Goal: Information Seeking & Learning: Learn about a topic

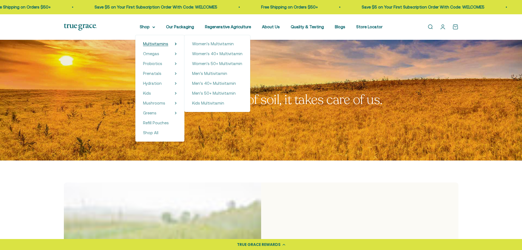
click at [164, 42] on span "Multivitamins" at bounding box center [155, 43] width 25 height 5
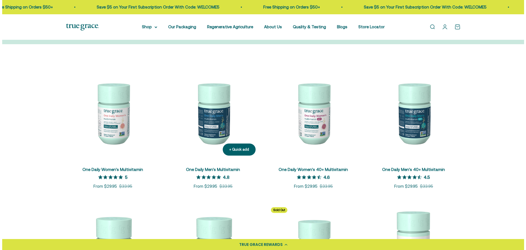
scroll to position [110, 0]
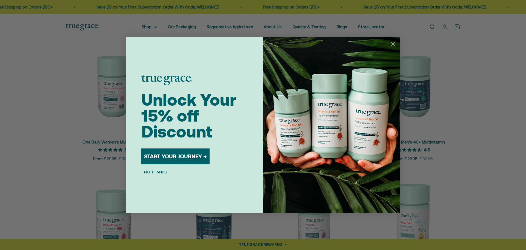
drag, startPoint x: 395, startPoint y: 44, endPoint x: 392, endPoint y: 48, distance: 4.9
click at [394, 44] on circle "Close dialog" at bounding box center [393, 43] width 9 height 9
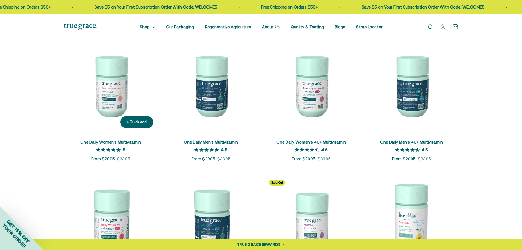
click at [127, 145] on span "One Daily Women's Multivitamin" at bounding box center [110, 142] width 61 height 6
click at [129, 141] on link "One Daily Women's Multivitamin" at bounding box center [110, 142] width 61 height 5
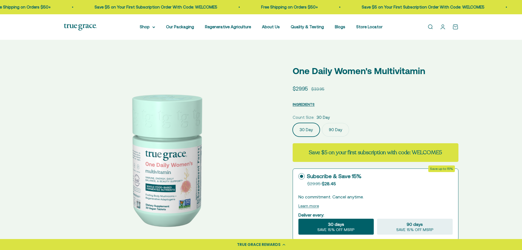
select select "3"
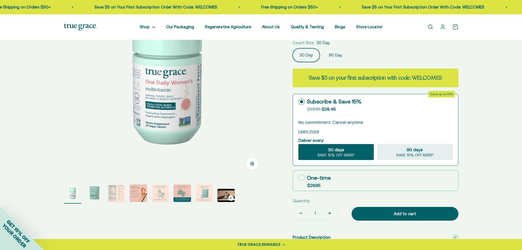
scroll to position [192, 0]
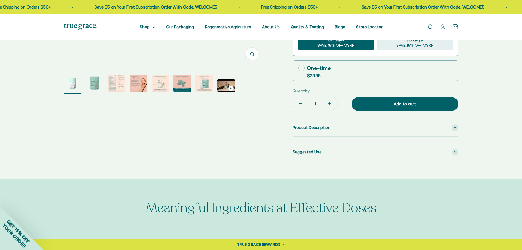
click at [144, 83] on img "Go to item 4" at bounding box center [139, 84] width 18 height 18
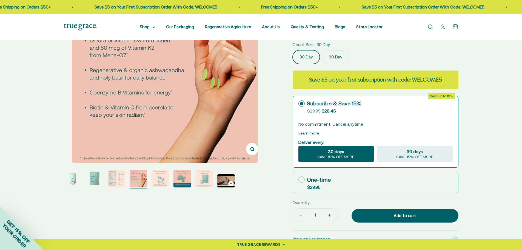
scroll to position [82, 0]
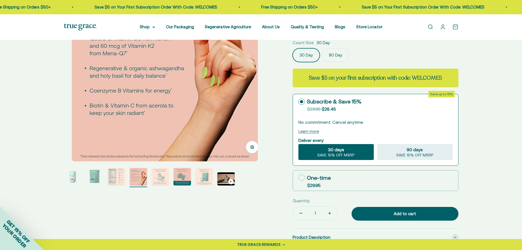
click at [204, 175] on img "Go to item 7" at bounding box center [205, 177] width 18 height 18
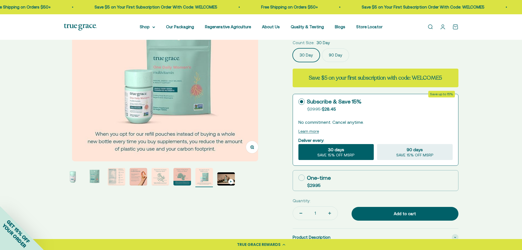
click at [185, 171] on img "Go to item 6" at bounding box center [183, 177] width 18 height 18
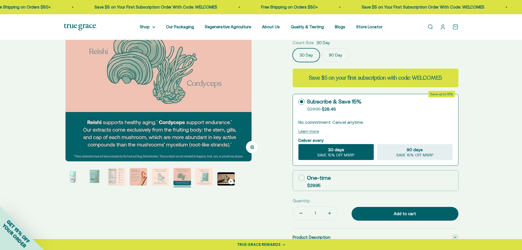
scroll to position [0, 1046]
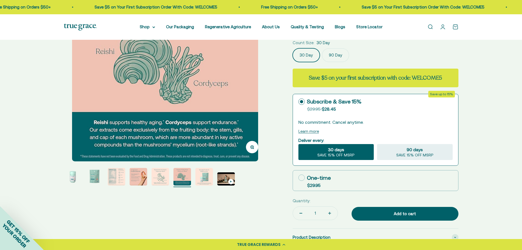
click at [115, 168] on product-gallery "Zoom Go to item 1 Go to item 2 Go to item 3 Go to item 4 Go to item 5 Go to ite…" at bounding box center [165, 81] width 203 height 212
click at [118, 171] on img "Go to item 3" at bounding box center [117, 177] width 18 height 18
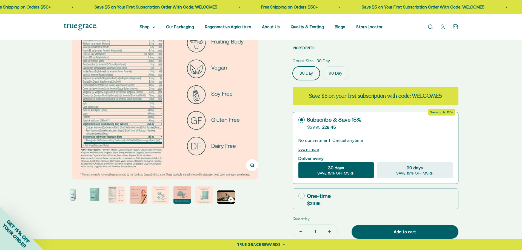
scroll to position [55, 0]
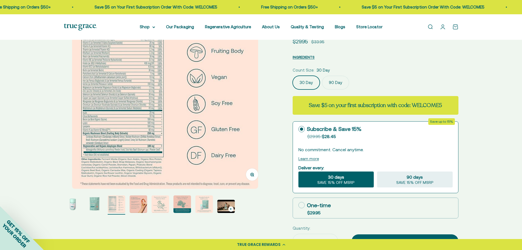
click at [129, 198] on page-dots at bounding box center [165, 204] width 203 height 19
click at [132, 200] on img "Go to item 4" at bounding box center [139, 204] width 18 height 18
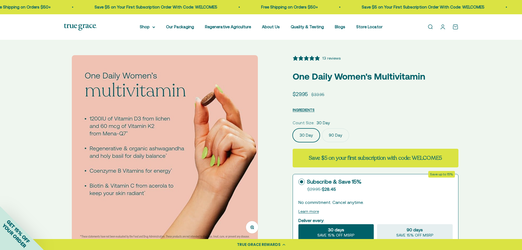
scroll to position [0, 0]
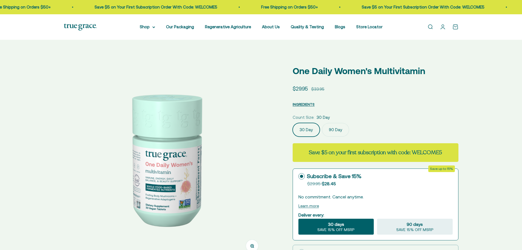
select select "3"
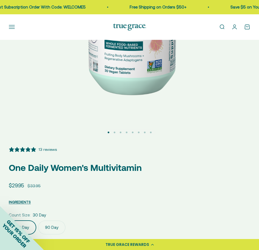
scroll to position [165, 0]
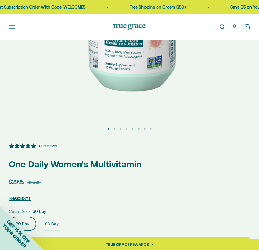
click at [115, 128] on button "Go to item 2" at bounding box center [115, 129] width 2 height 2
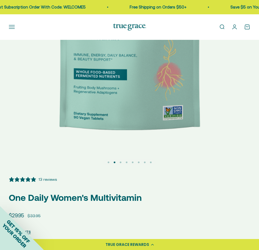
scroll to position [110, 0]
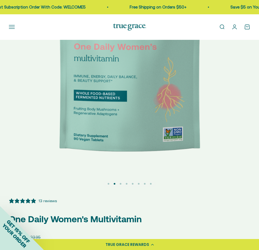
click at [199, 117] on img at bounding box center [129, 59] width 259 height 259
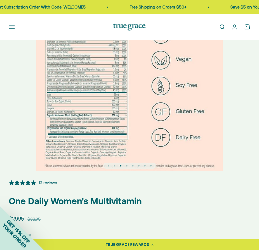
scroll to position [55, 0]
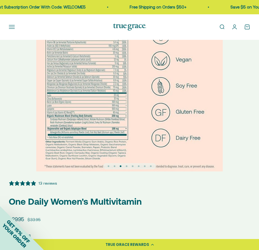
click at [214, 113] on img at bounding box center [129, 78] width 186 height 186
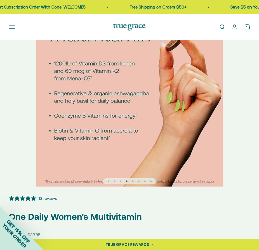
scroll to position [27, 0]
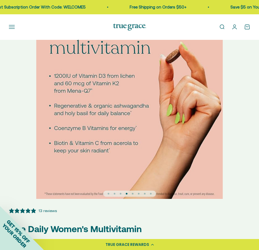
click at [231, 138] on div at bounding box center [129, 105] width 259 height 186
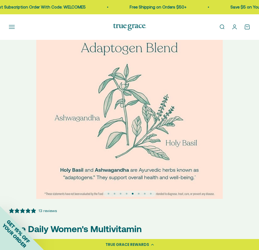
click at [230, 138] on div at bounding box center [129, 105] width 259 height 186
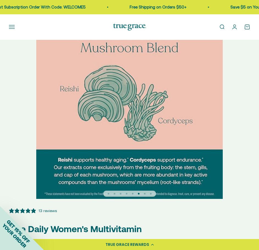
click at [230, 138] on div at bounding box center [129, 105] width 259 height 186
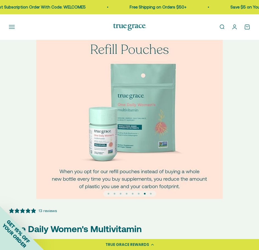
click at [229, 138] on div at bounding box center [129, 105] width 259 height 186
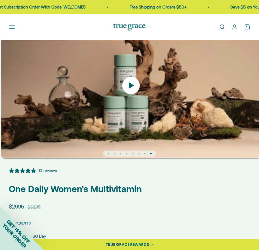
scroll to position [0, 1814]
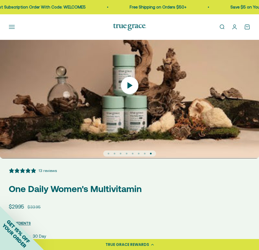
click at [229, 138] on img at bounding box center [129, 85] width 259 height 146
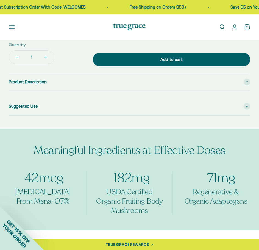
scroll to position [411, 0]
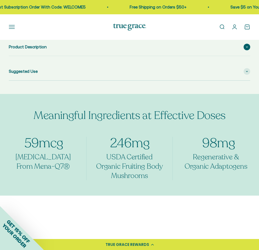
click at [67, 49] on div "Product Description" at bounding box center [129, 47] width 241 height 18
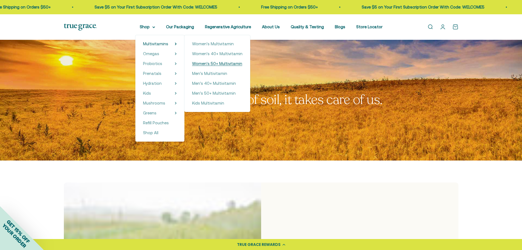
click at [214, 65] on span "Women's 50+ Multivitamin" at bounding box center [217, 63] width 50 height 5
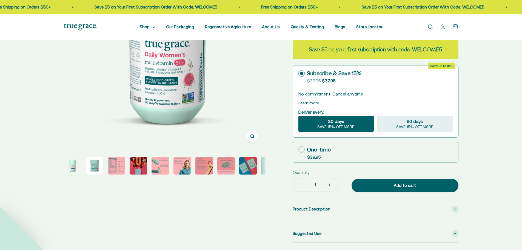
select select "3"
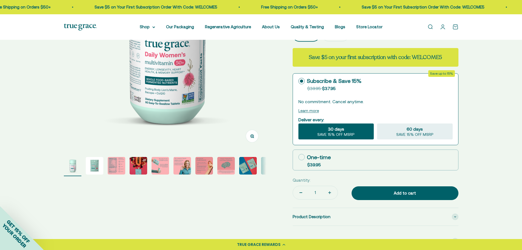
click at [111, 164] on img "Go to item 3" at bounding box center [117, 166] width 18 height 18
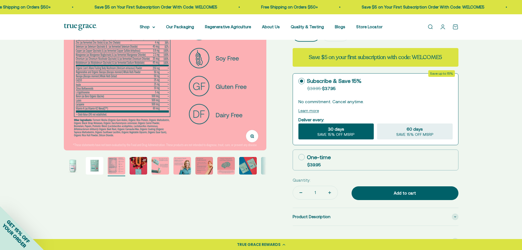
scroll to position [219, 0]
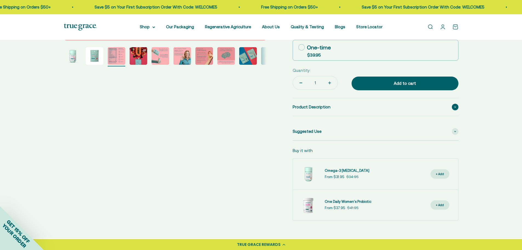
click at [308, 103] on div "Product Description" at bounding box center [376, 107] width 166 height 18
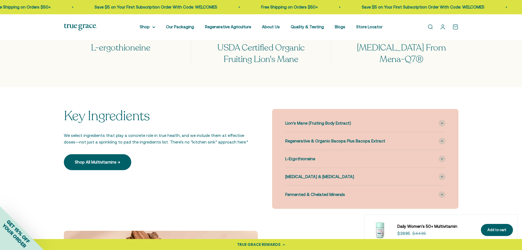
scroll to position [603, 0]
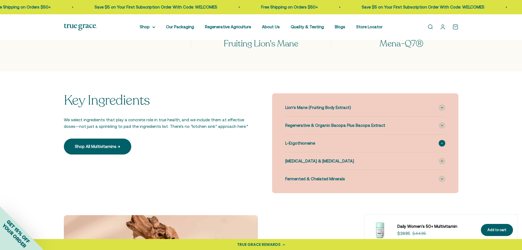
click at [310, 143] on span "L-Ergothioneine" at bounding box center [300, 143] width 30 height 7
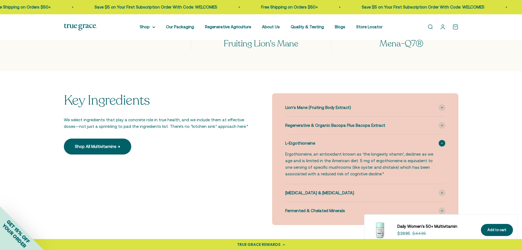
scroll to position [0, 0]
drag, startPoint x: 317, startPoint y: 144, endPoint x: 290, endPoint y: 143, distance: 26.9
click at [290, 143] on div "L-Ergothioneine" at bounding box center [365, 143] width 160 height 18
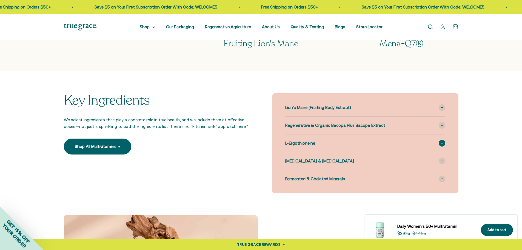
click at [306, 142] on span "L-Ergothioneine" at bounding box center [300, 143] width 30 height 7
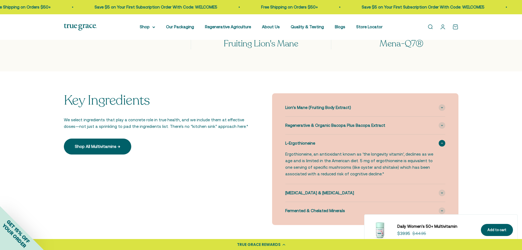
scroll to position [466, 0]
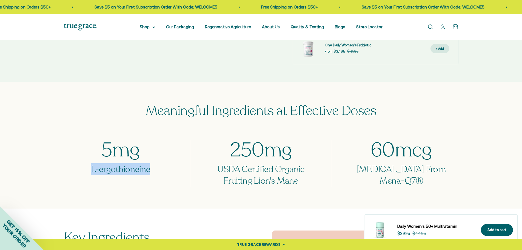
drag, startPoint x: 149, startPoint y: 170, endPoint x: 90, endPoint y: 171, distance: 58.4
click at [90, 171] on h3 "L-ergothioneine" at bounding box center [121, 170] width 114 height 12
copy h3 "L-ergothioneine"
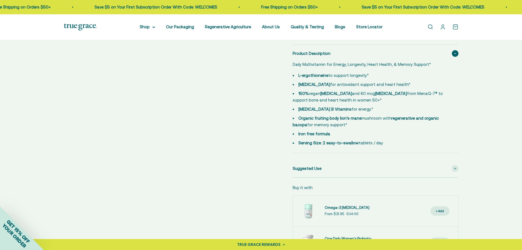
scroll to position [274, 0]
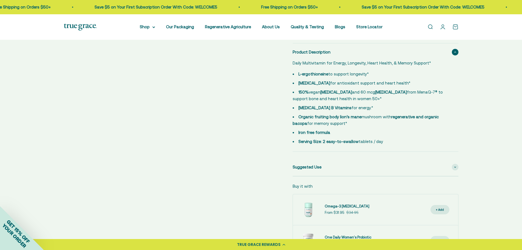
drag, startPoint x: 369, startPoint y: 74, endPoint x: 329, endPoint y: 76, distance: 40.4
click at [329, 76] on li "L-ergothioneine to support longevity*" at bounding box center [372, 74] width 159 height 7
click at [180, 26] on link "Our Packaging" at bounding box center [180, 26] width 28 height 5
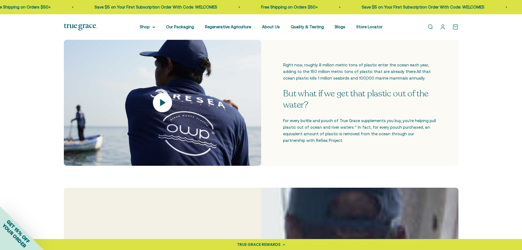
scroll to position [192, 0]
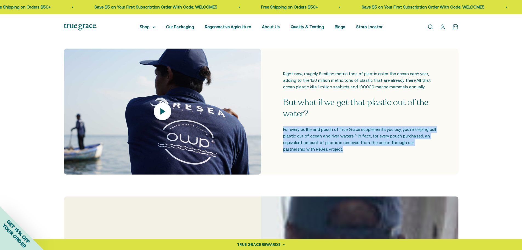
drag, startPoint x: 284, startPoint y: 129, endPoint x: 319, endPoint y: 152, distance: 41.9
click at [319, 151] on p "For every bottle and pouch of True Grace supplements you buy, you're helping pu…" at bounding box center [360, 139] width 154 height 26
copy p "For every bottle and pouch of True Grace supplements you buy, you're helping pu…"
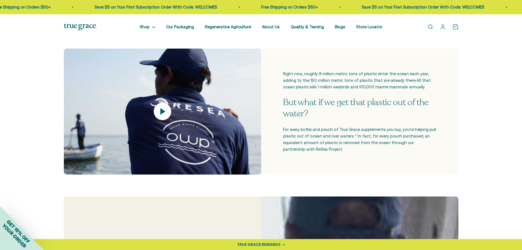
click at [336, 107] on h4 "But what if we get that plastic out of the water?" at bounding box center [360, 108] width 154 height 23
click at [231, 26] on link "Regenerative Agriculture" at bounding box center [228, 26] width 46 height 5
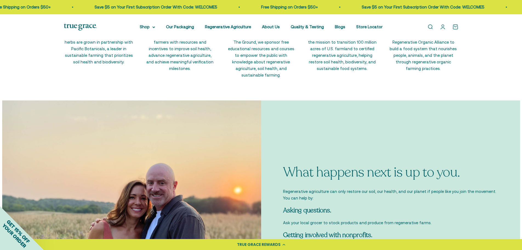
scroll to position [1316, 0]
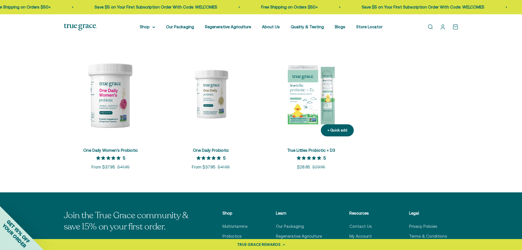
scroll to position [82, 0]
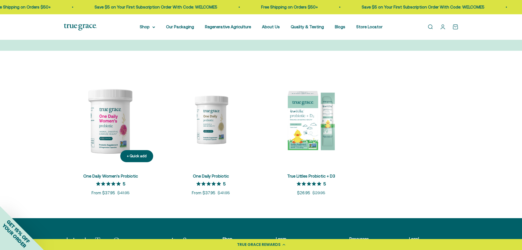
click at [111, 133] on img at bounding box center [111, 120] width 94 height 94
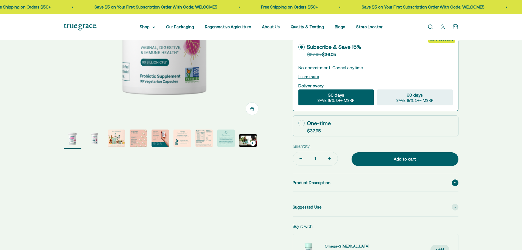
click at [309, 180] on span "Product Description" at bounding box center [312, 182] width 38 height 7
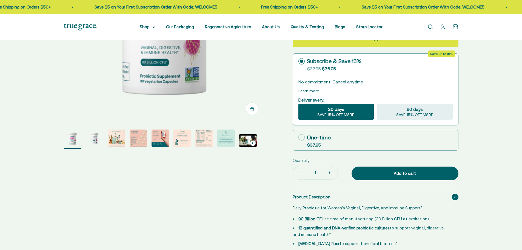
select select "3"
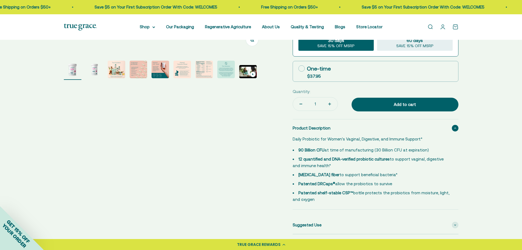
scroll to position [219, 0]
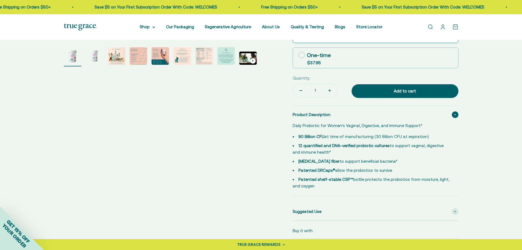
click at [180, 60] on img "Go to item 6" at bounding box center [183, 56] width 18 height 18
click at [187, 58] on img "Go to item 6" at bounding box center [183, 56] width 18 height 18
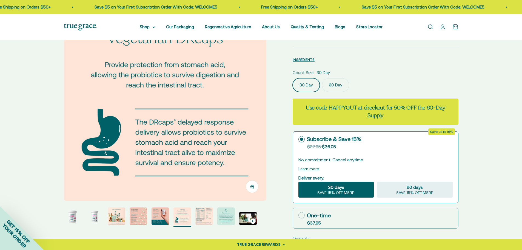
scroll to position [55, 0]
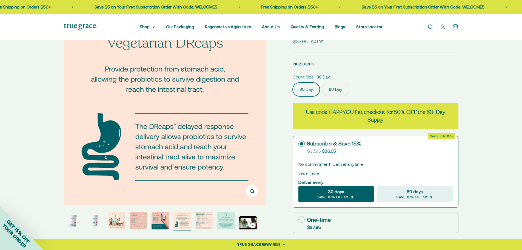
click at [202, 223] on img "Go to item 7" at bounding box center [205, 221] width 18 height 18
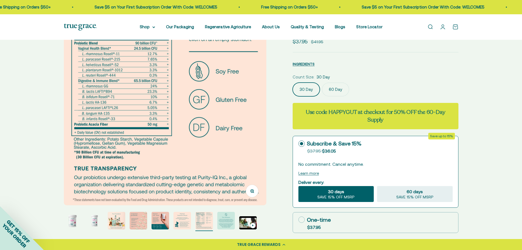
click at [196, 225] on img "Go to item 7" at bounding box center [205, 221] width 18 height 18
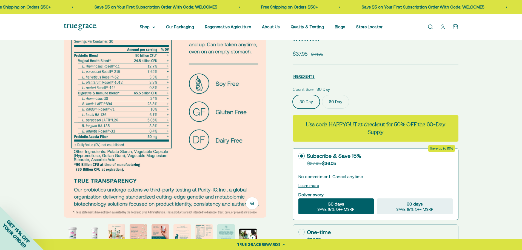
scroll to position [82, 0]
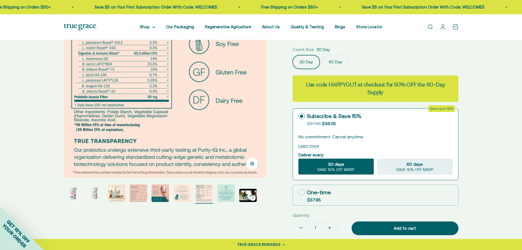
click at [126, 191] on page-dots at bounding box center [165, 193] width 203 height 19
click at [111, 195] on img "Go to item 3" at bounding box center [117, 193] width 18 height 18
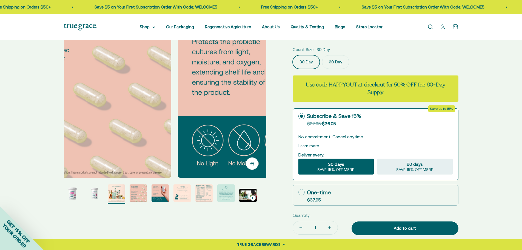
click at [139, 197] on img "Go to item 4" at bounding box center [139, 193] width 18 height 18
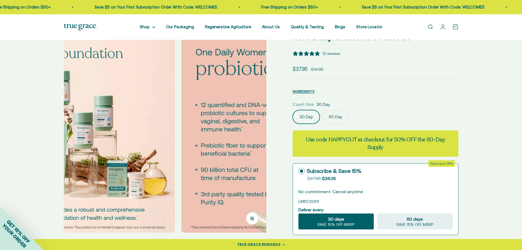
scroll to position [0, 628]
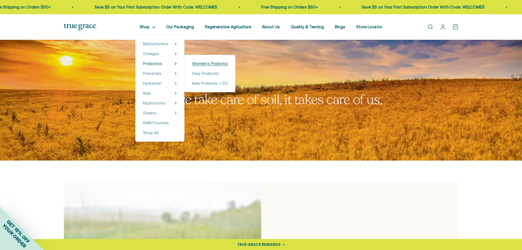
click at [197, 65] on span "Women's Probiotic" at bounding box center [210, 63] width 36 height 5
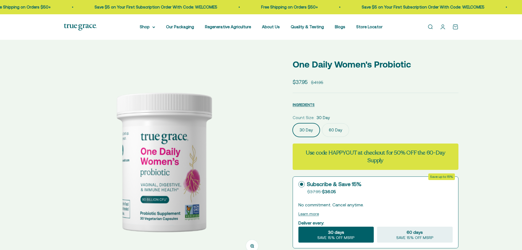
scroll to position [82, 0]
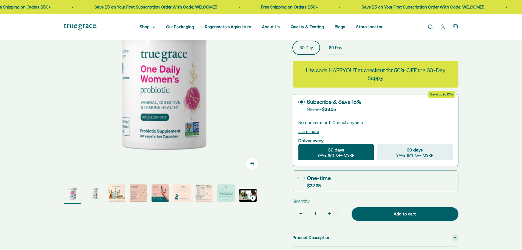
click at [205, 196] on img "Go to item 7" at bounding box center [205, 193] width 18 height 18
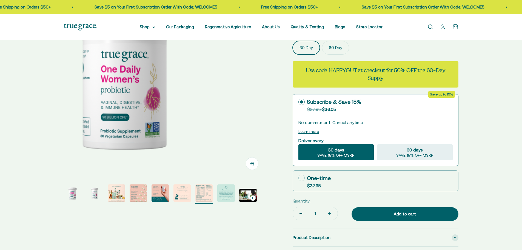
scroll to position [0, 287]
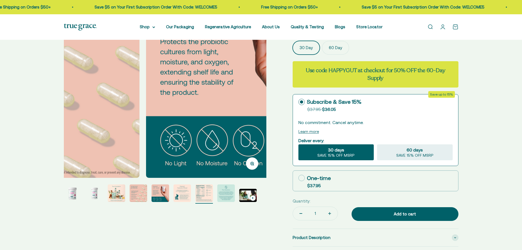
select select "3"
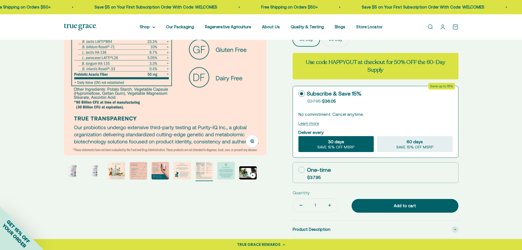
scroll to position [110, 0]
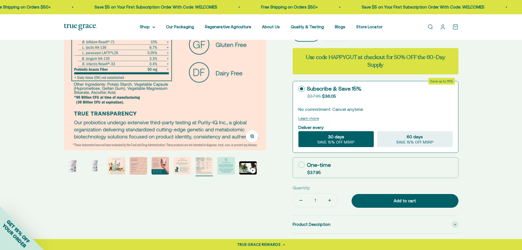
click at [183, 169] on img "Go to item 6" at bounding box center [183, 166] width 18 height 18
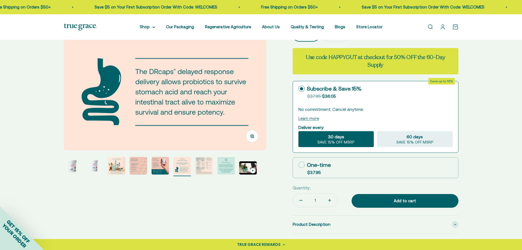
click at [142, 169] on img "Go to item 4" at bounding box center [139, 166] width 18 height 18
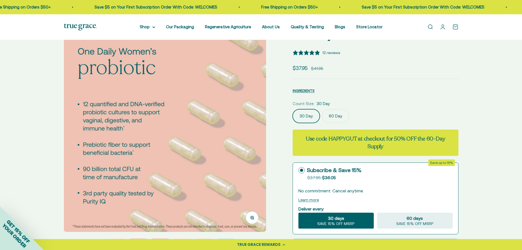
scroll to position [27, 0]
